Goal: Task Accomplishment & Management: Use online tool/utility

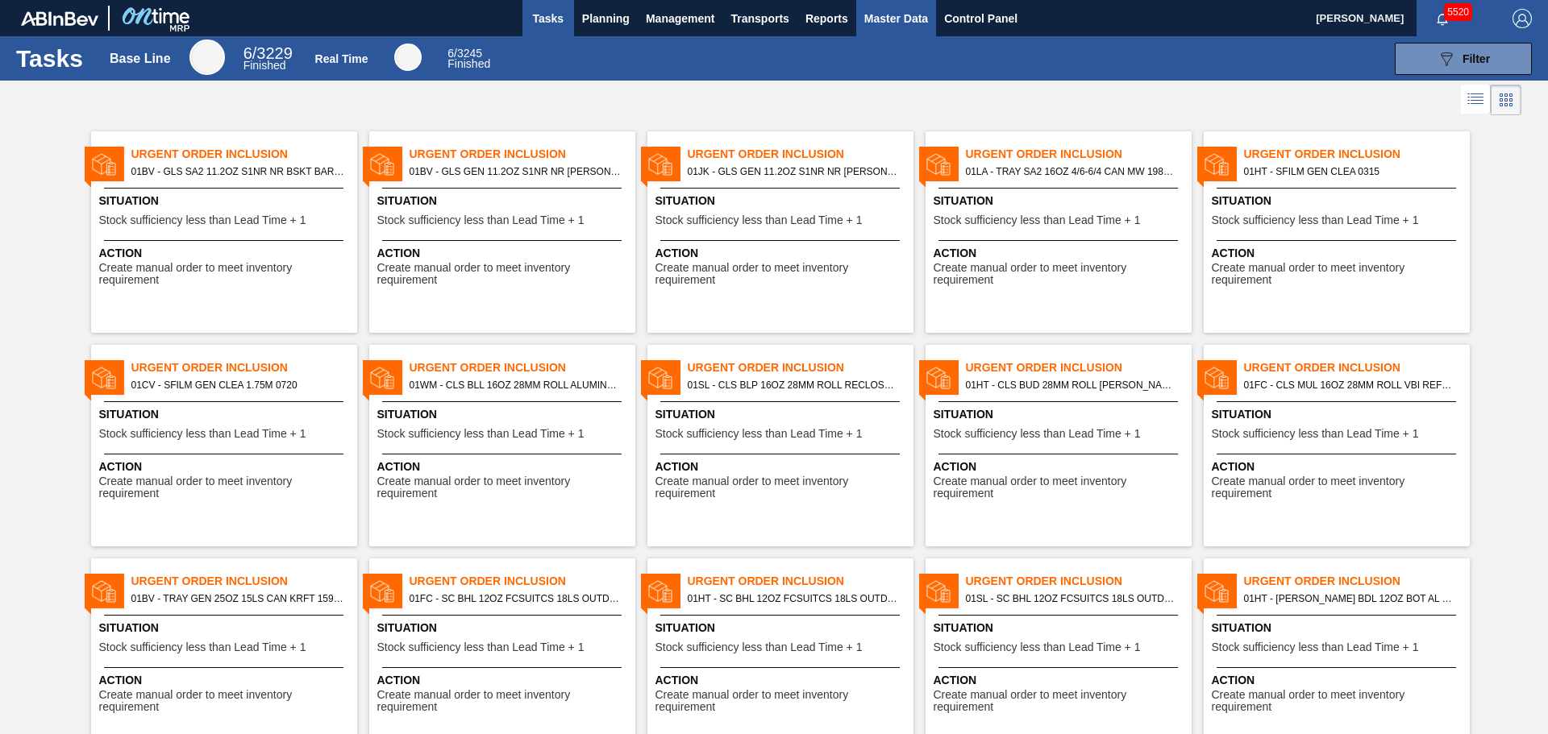
click at [876, 11] on span "Master Data" at bounding box center [896, 18] width 64 height 19
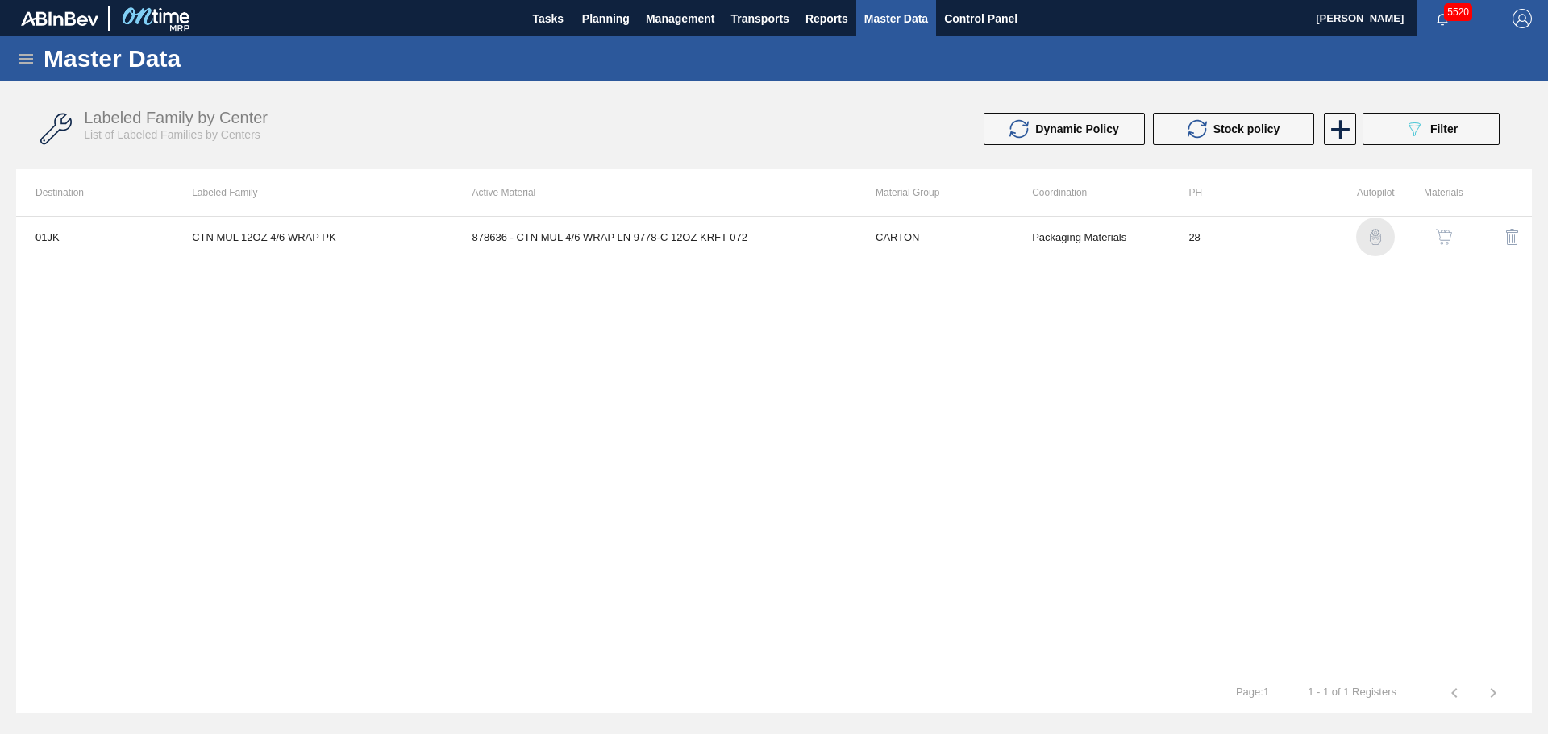
click at [1377, 239] on img "button" at bounding box center [1375, 237] width 16 height 16
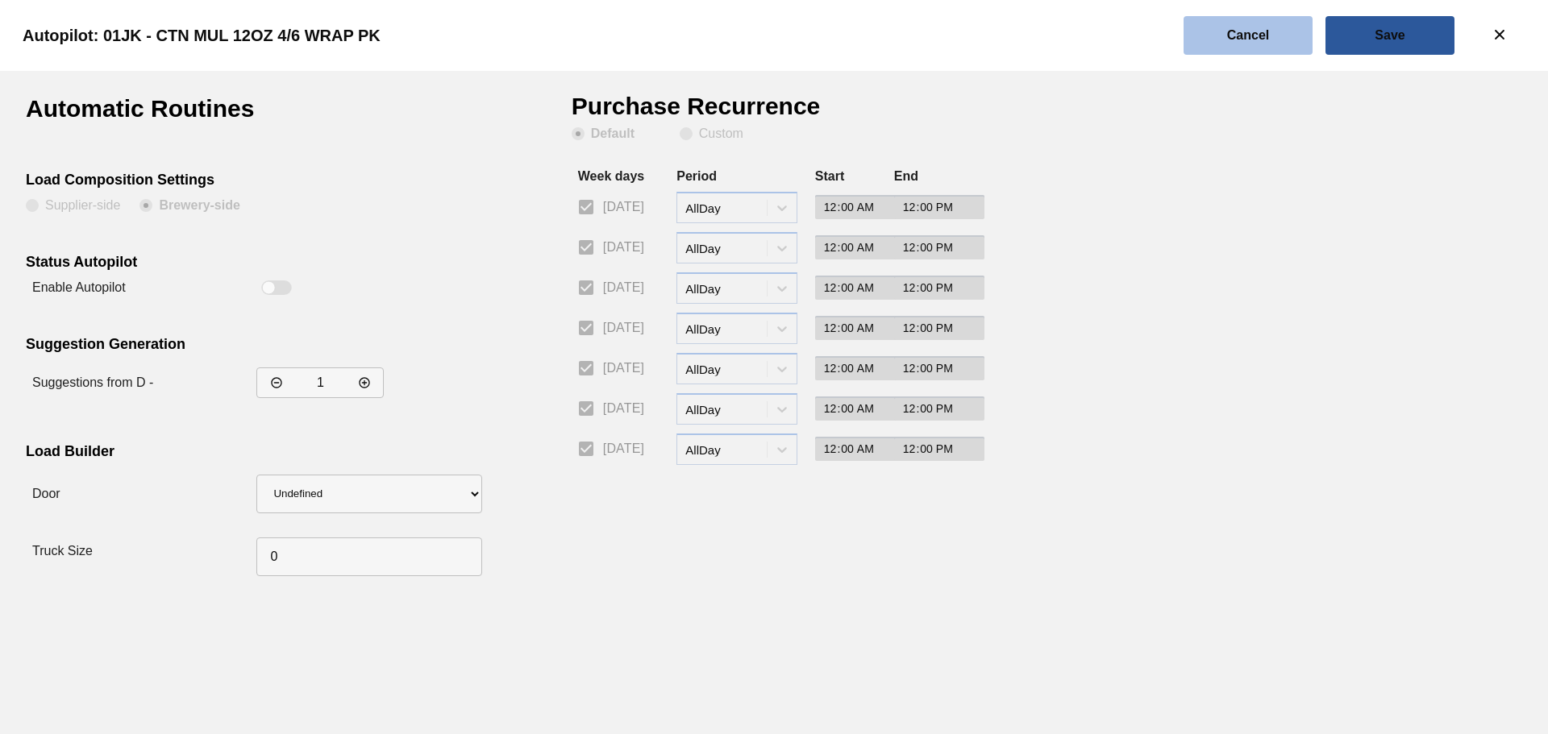
click at [1269, 42] on button "Cancel" at bounding box center [1248, 35] width 129 height 39
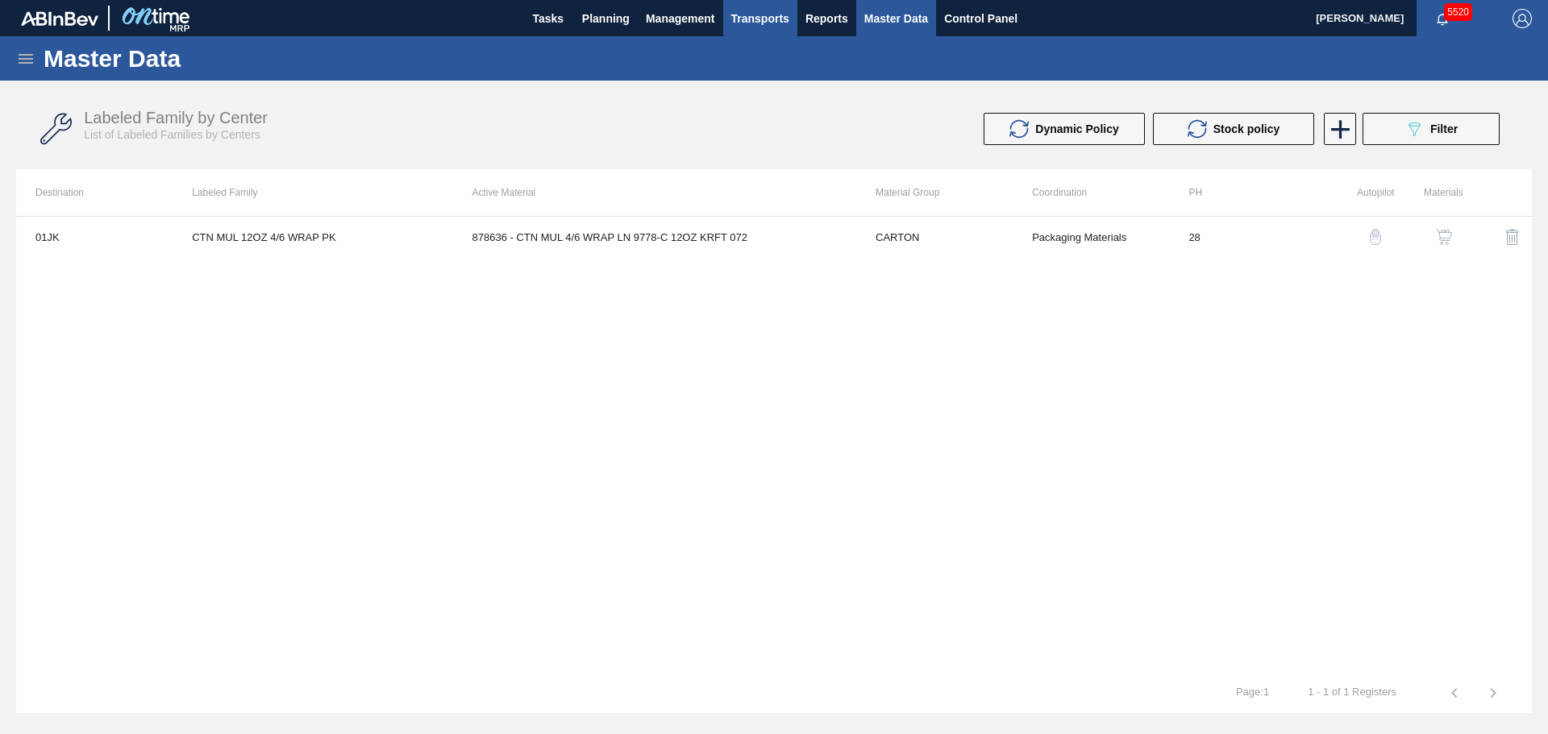
click at [767, 23] on span "Transports" at bounding box center [760, 18] width 58 height 19
click at [772, 81] on li "[GEOGRAPHIC_DATA]" at bounding box center [772, 81] width 136 height 26
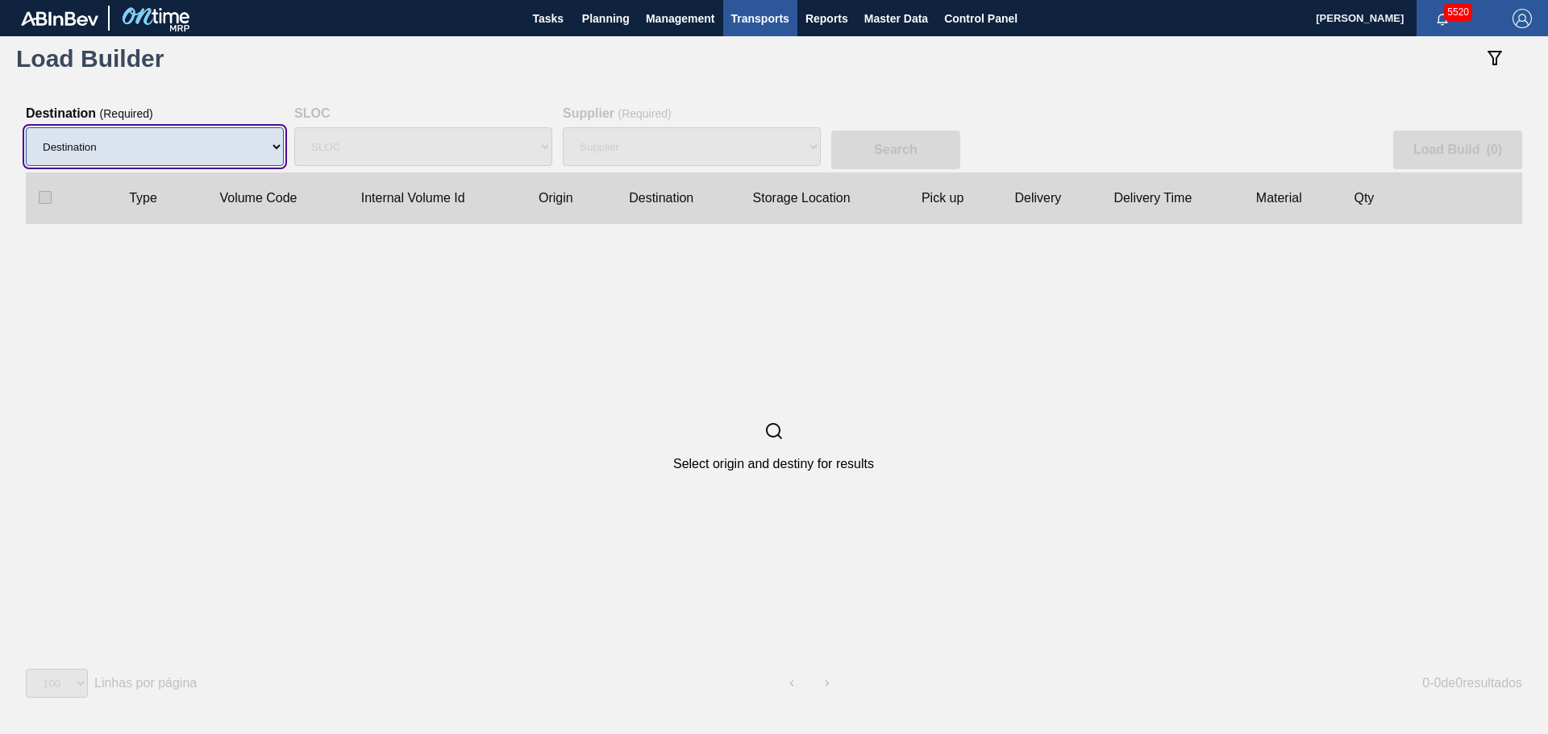
click at [189, 140] on select "Destination 01BV - [GEOGRAPHIC_DATA] 01CL - [GEOGRAPHIC_DATA] 01CV - [GEOGRAPHI…" at bounding box center [155, 146] width 258 height 39
select select "4"
click at [26, 127] on select "Destination 01BV - [GEOGRAPHIC_DATA] 01CL - [GEOGRAPHIC_DATA] 01CV - [GEOGRAPHI…" at bounding box center [155, 146] width 258 height 39
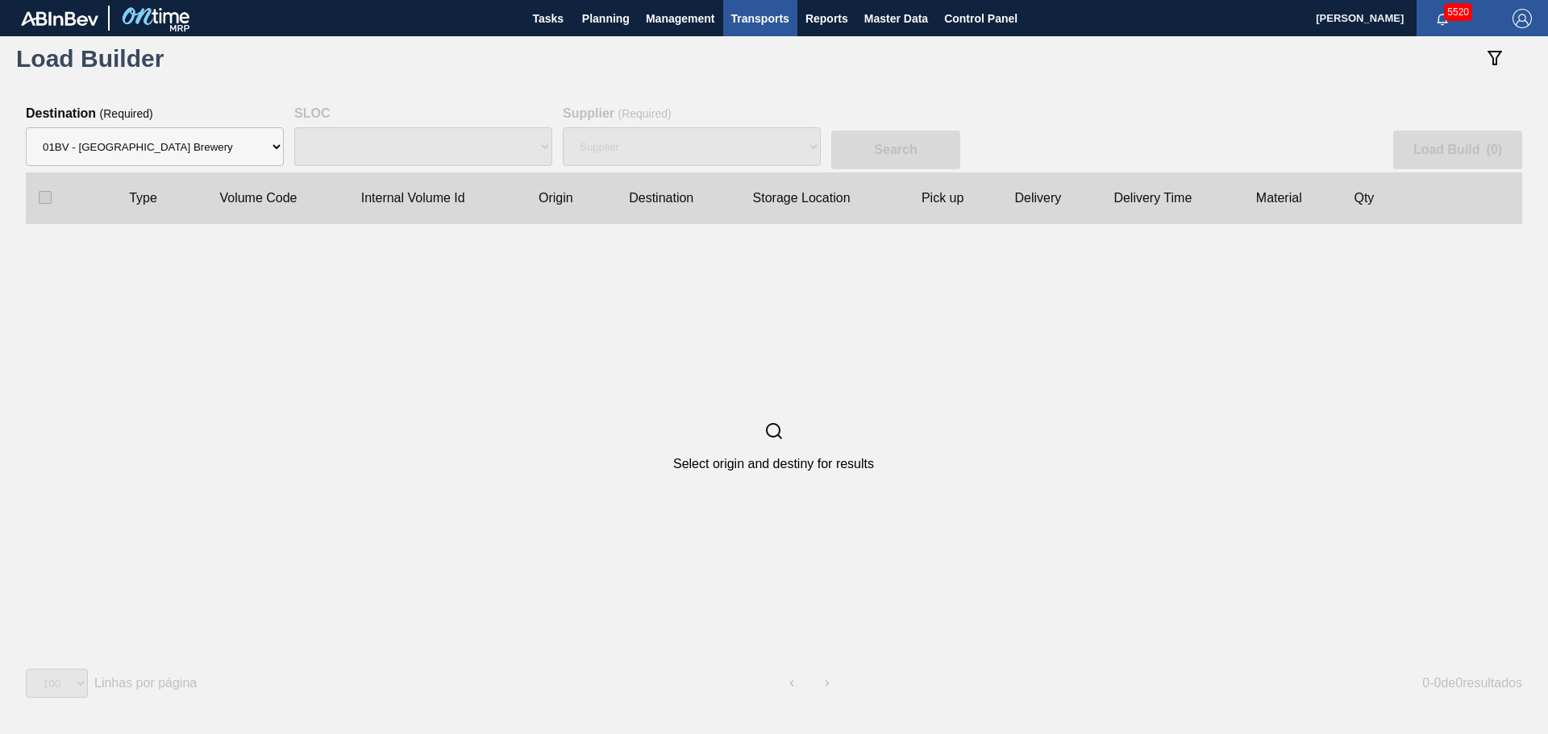
click at [372, 155] on div "SLOC" at bounding box center [423, 147] width 258 height 52
select select "N/A"
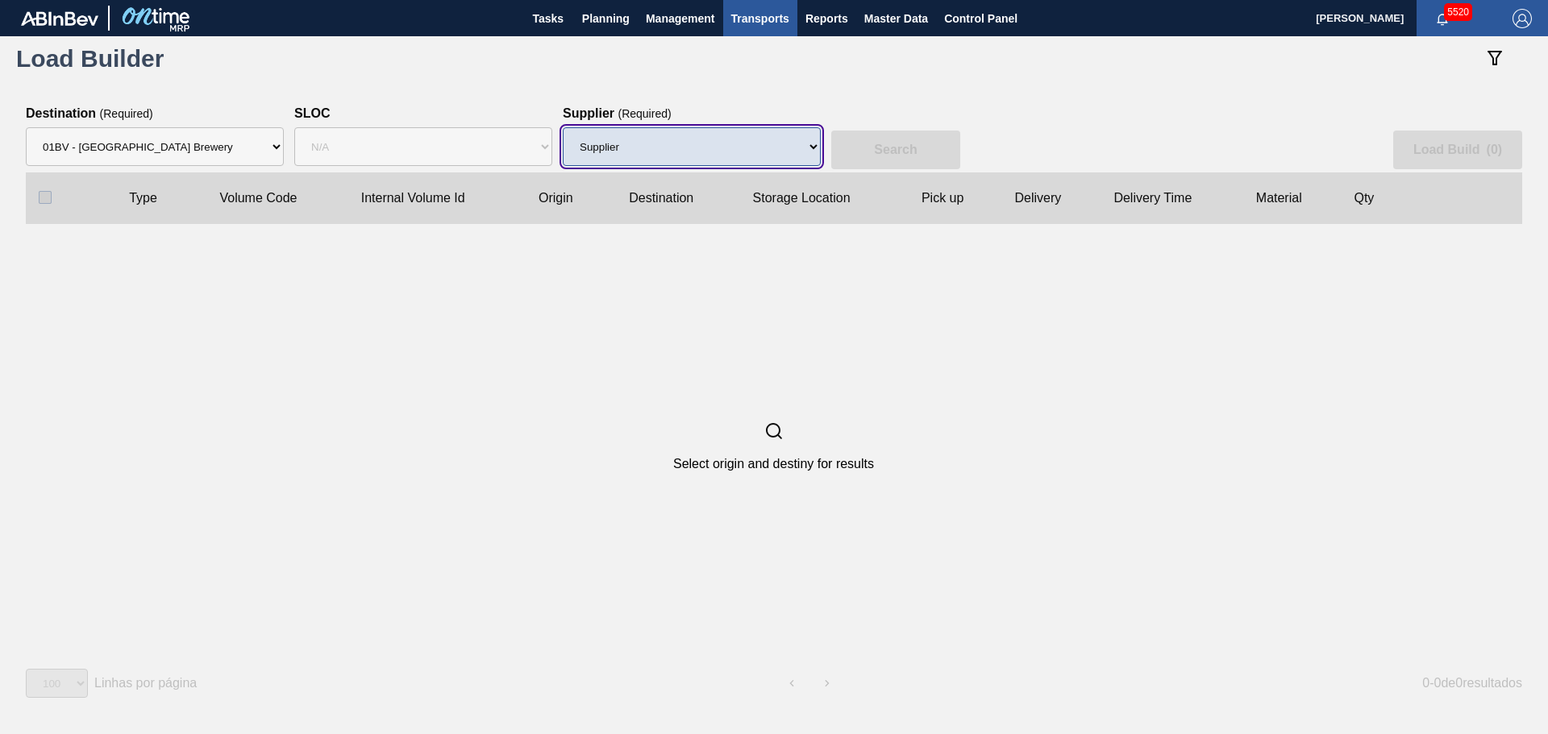
click at [639, 157] on select "Supplier 8329501 - ACCORD CARTON CO 8341298 - ACCREDO PACKAGING INC 8359644 - […" at bounding box center [692, 146] width 258 height 39
select select "1555"
click at [563, 127] on select "Supplier 8329501 - ACCORD CARTON CO 8341298 - ACCREDO PACKAGING INC 8359644 - […" at bounding box center [692, 146] width 258 height 39
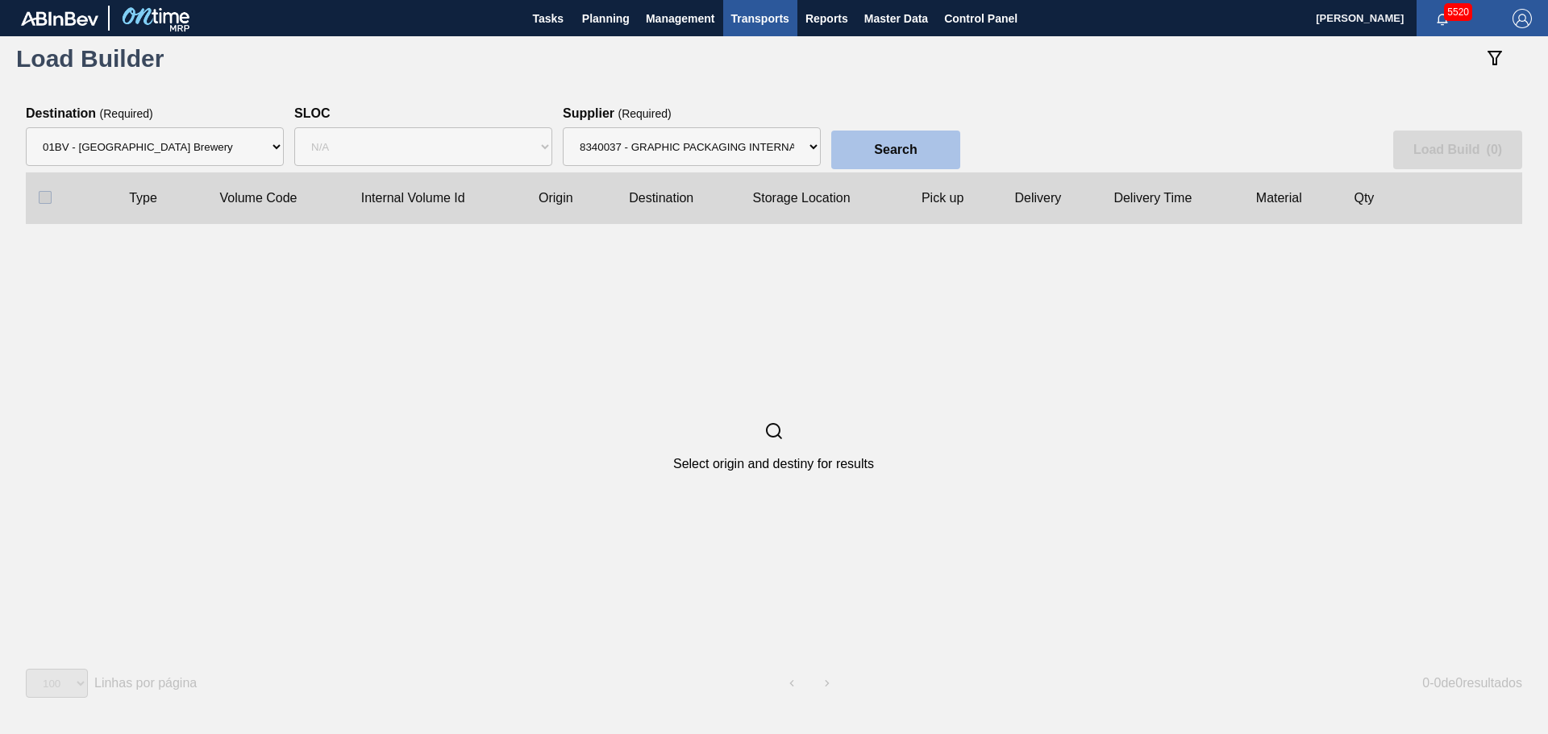
click at [938, 145] on button "Search" at bounding box center [895, 150] width 129 height 39
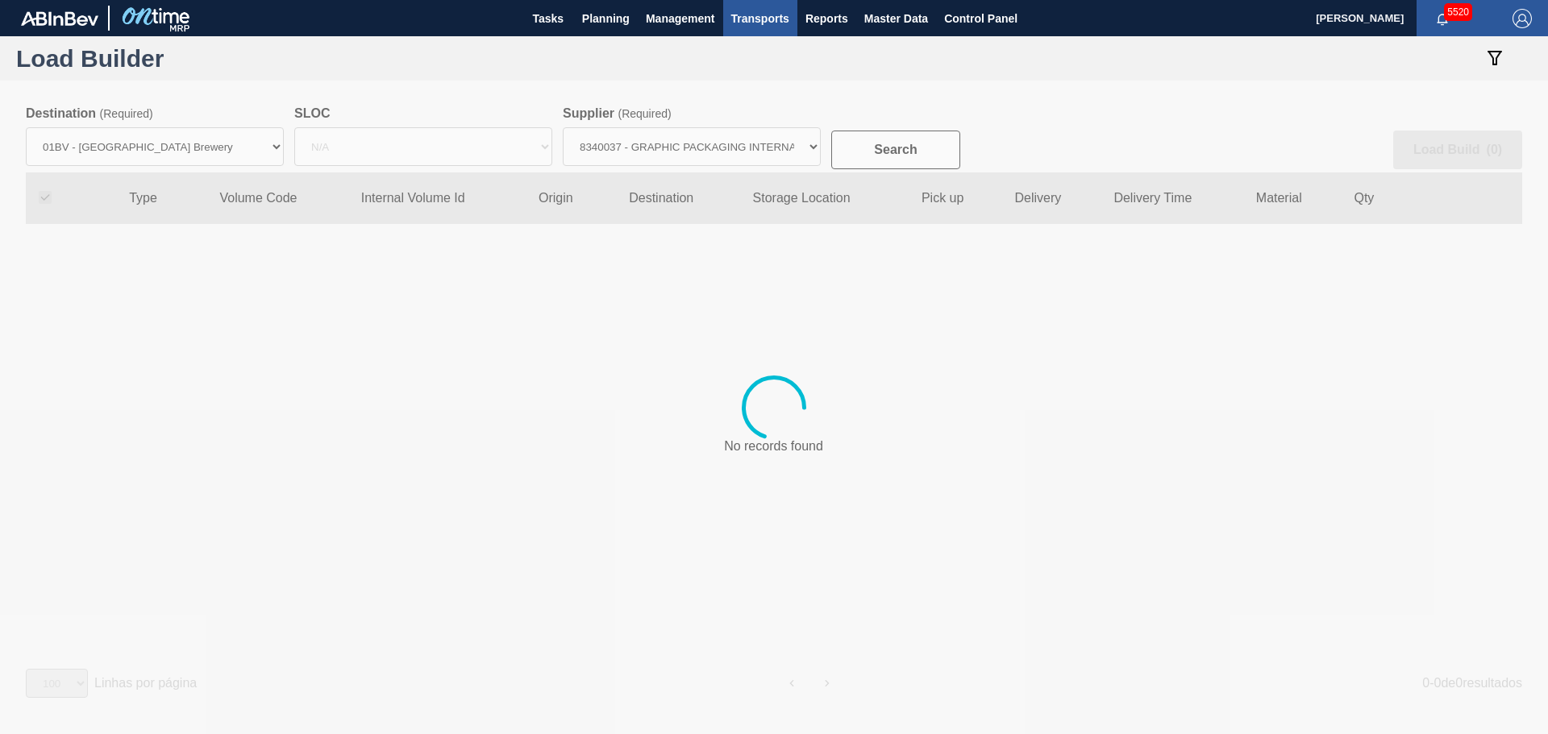
checkbox input "true"
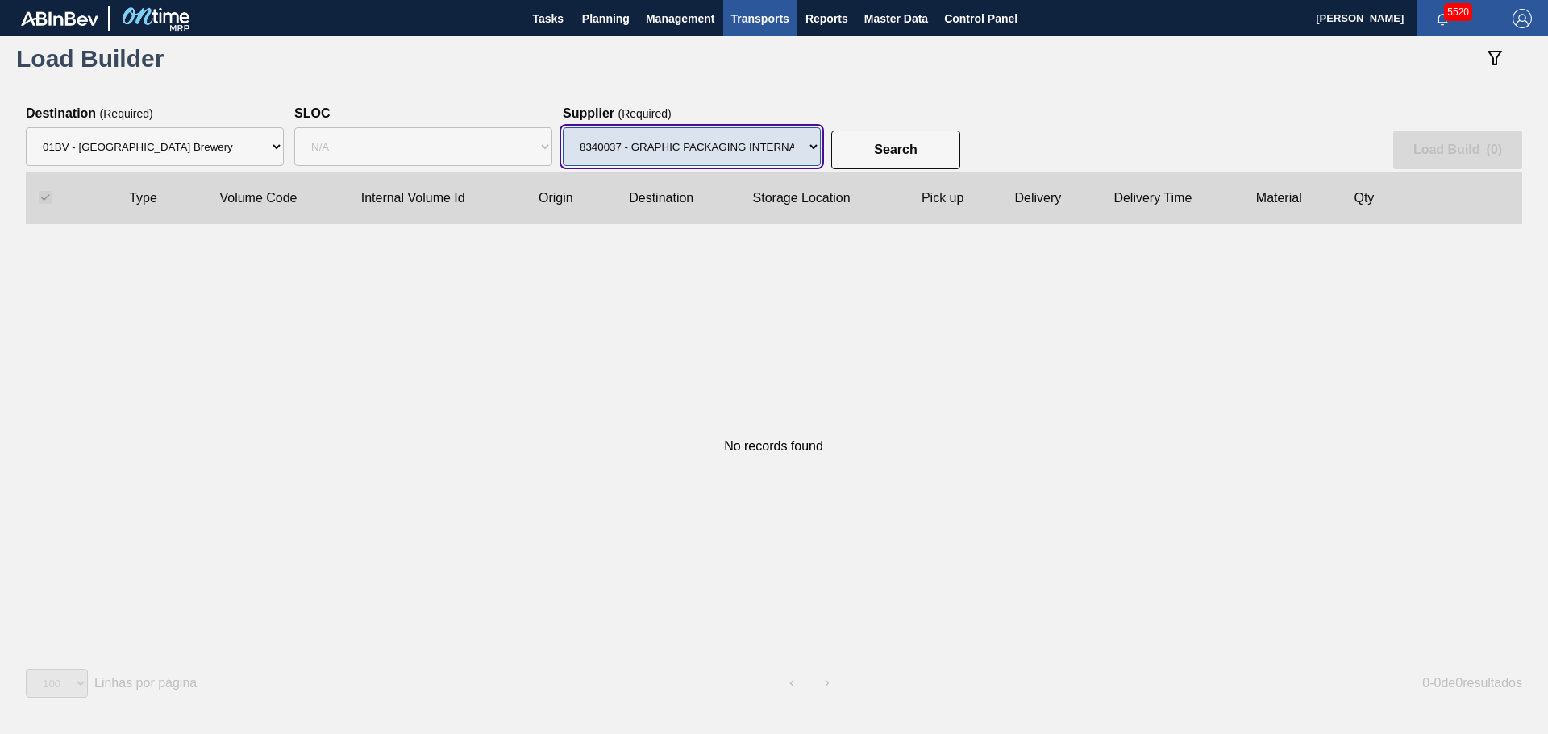
click at [767, 144] on select "Supplier 8329501 - ACCORD CARTON CO 8341298 - ACCREDO PACKAGING INC 8359644 - […" at bounding box center [692, 146] width 258 height 39
select select "1474"
click at [563, 127] on select "Supplier 8329501 - ACCORD CARTON CO 8341298 - ACCREDO PACKAGING INC 8359644 - […" at bounding box center [692, 146] width 258 height 39
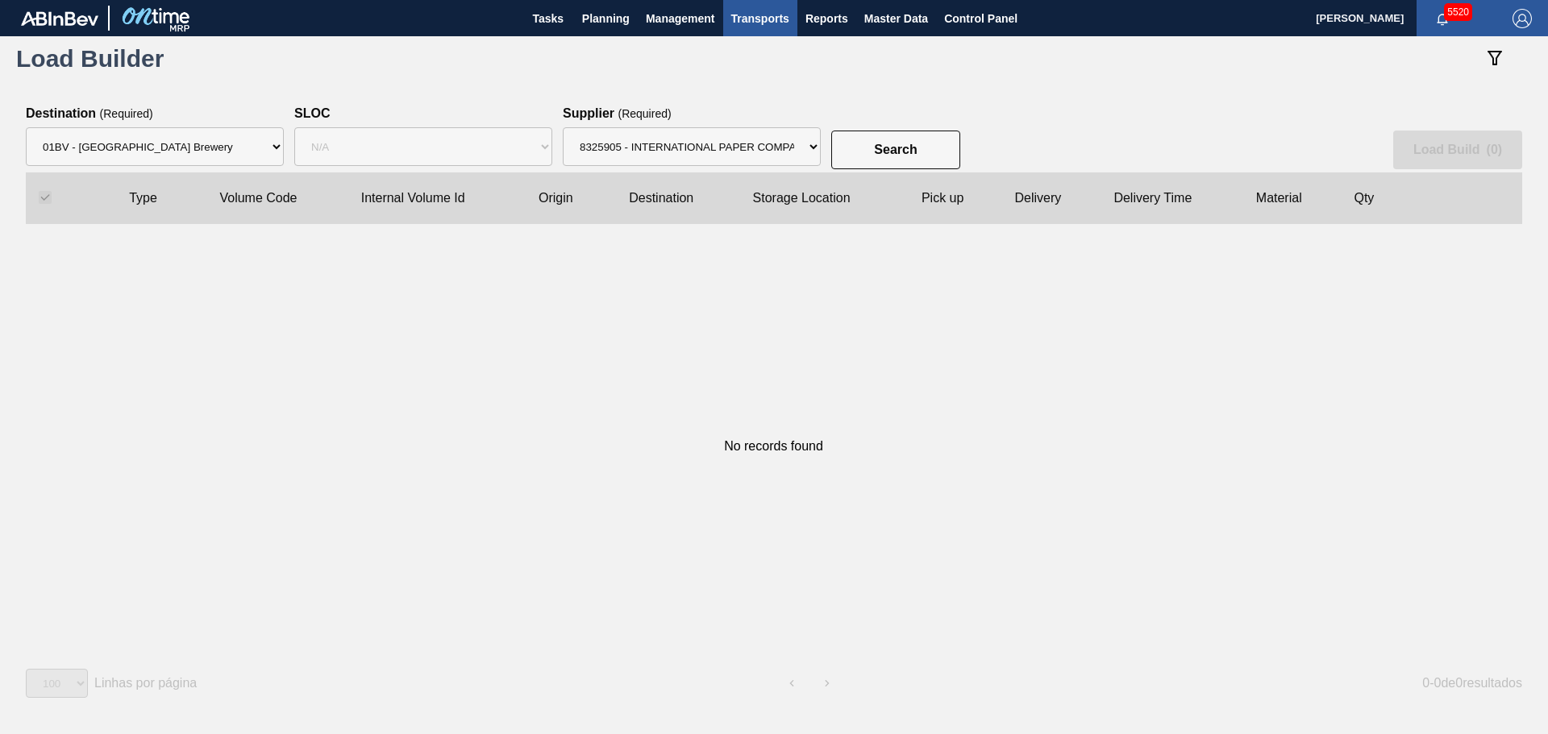
click at [898, 128] on div "Search Load Build ( 0 )" at bounding box center [774, 139] width 1496 height 66
click at [0, 0] on slot "Search" at bounding box center [0, 0] width 0 height 0
click at [768, 20] on span "Transports" at bounding box center [760, 18] width 58 height 19
click at [780, 52] on li "Load Composition" at bounding box center [772, 55] width 136 height 26
